Goal: Task Accomplishment & Management: Manage account settings

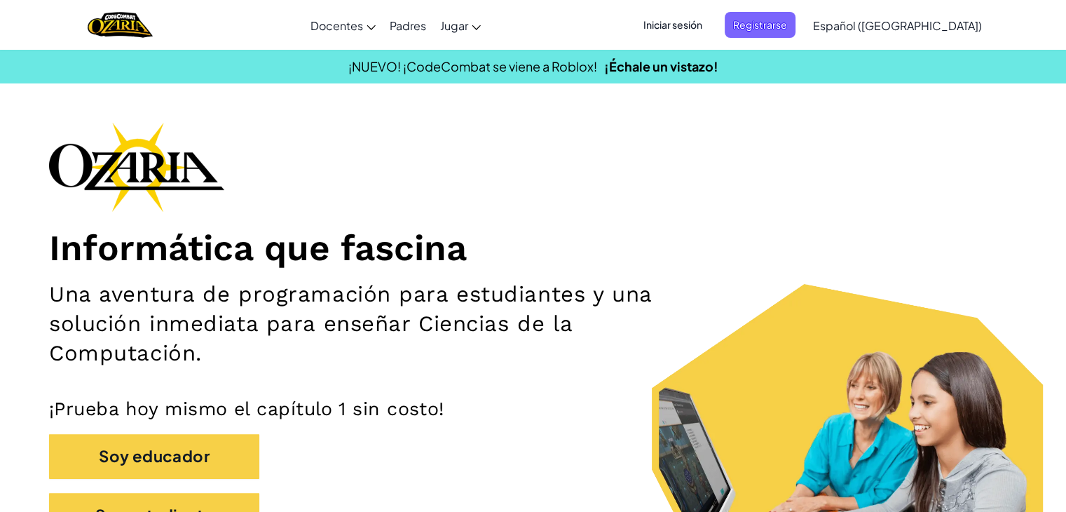
click at [695, 27] on span "Iniciar sesión" at bounding box center [673, 25] width 76 height 26
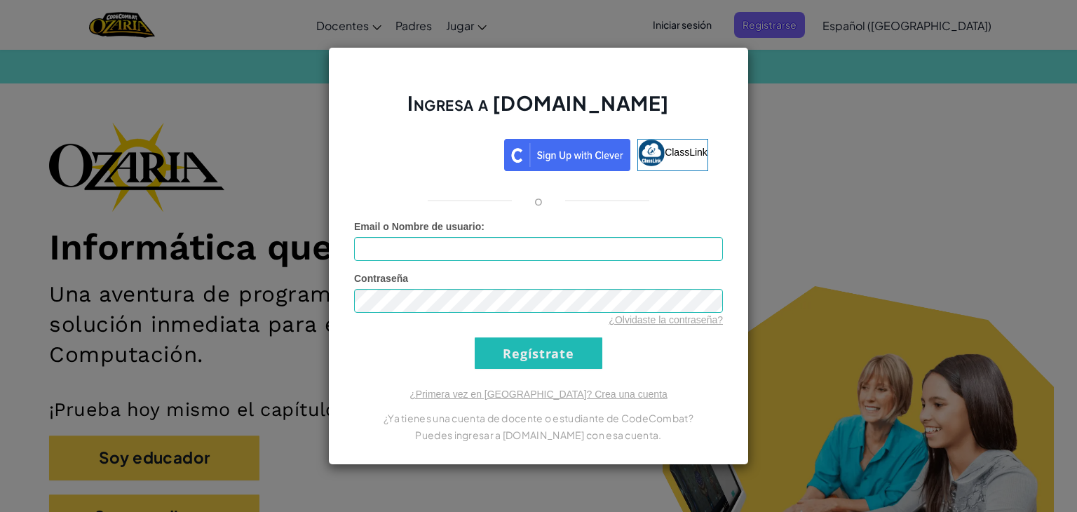
click at [544, 235] on div "Email o Nombre de usuario :" at bounding box center [538, 239] width 369 height 41
click at [524, 250] on input "Email o Nombre de usuario :" at bounding box center [538, 249] width 369 height 24
type input "[EMAIL_ADDRESS][DOMAIN_NAME]"
click at [555, 360] on input "Regístrate" at bounding box center [539, 353] width 128 height 32
